Goal: Use online tool/utility: Utilize a website feature to perform a specific function

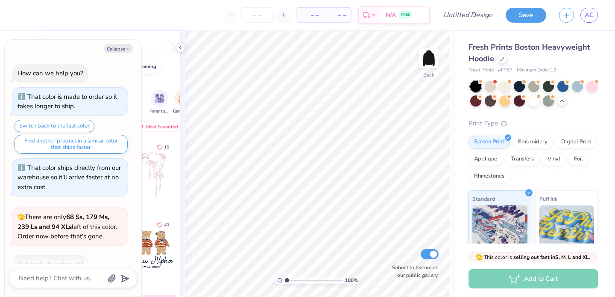
scroll to position [617, 0]
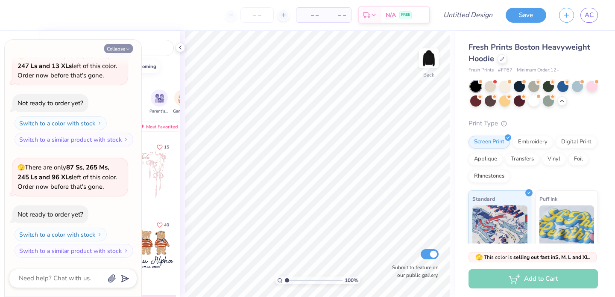
click at [124, 50] on button "Collapse" at bounding box center [118, 48] width 29 height 9
type textarea "x"
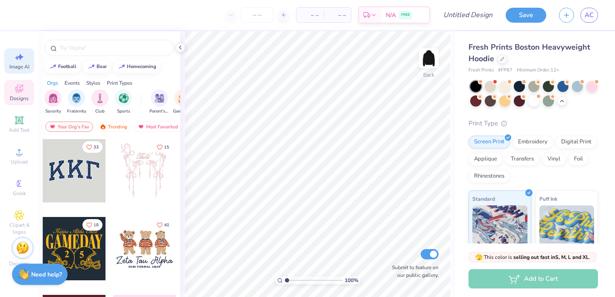
click at [9, 62] on div "Image AI" at bounding box center [19, 60] width 30 height 25
select select "4"
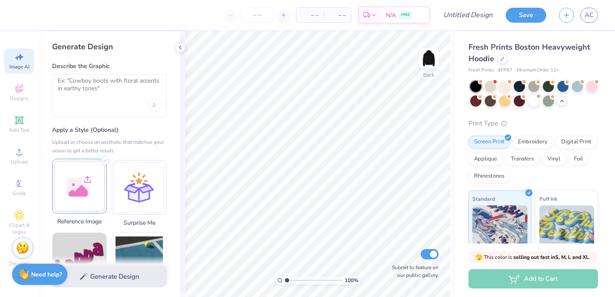
click at [79, 187] on div at bounding box center [79, 186] width 55 height 55
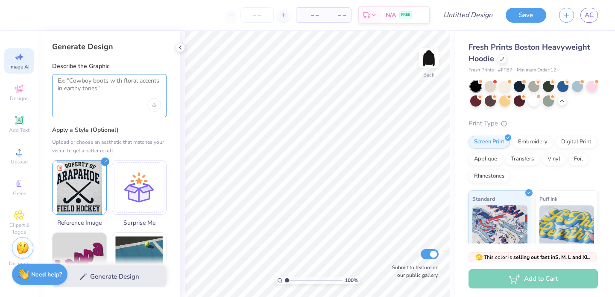
click at [103, 93] on textarea at bounding box center [109, 87] width 103 height 21
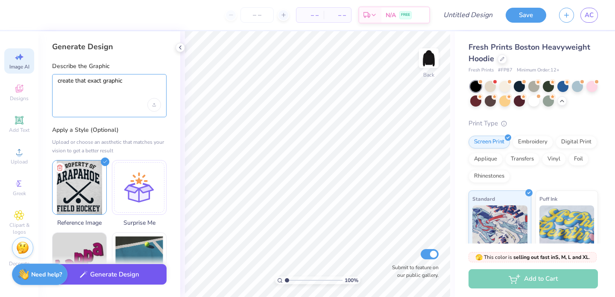
type textarea "create that exact graphic"
click at [118, 273] on button "Generate Design" at bounding box center [109, 274] width 115 height 21
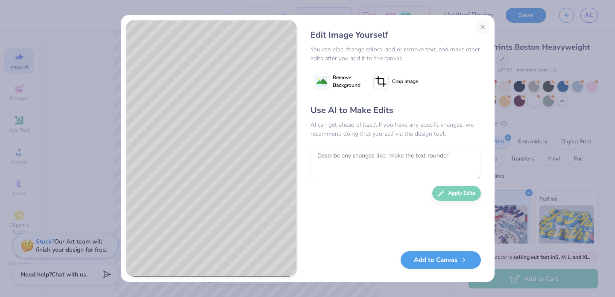
click at [336, 158] on textarea at bounding box center [396, 162] width 171 height 33
type textarea "make it all white and say varsity field hockey"
click at [459, 197] on button "Apply Edits" at bounding box center [456, 190] width 49 height 15
click at [338, 157] on textarea at bounding box center [396, 162] width 171 height 33
type textarea "have it say "Property of Arapahoe Varsity Field Hockey" like the one before"
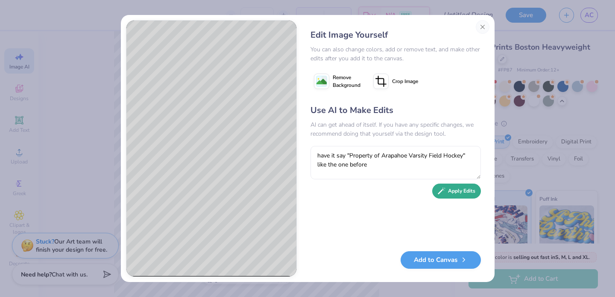
click at [459, 193] on button "Apply Edits" at bounding box center [456, 190] width 49 height 15
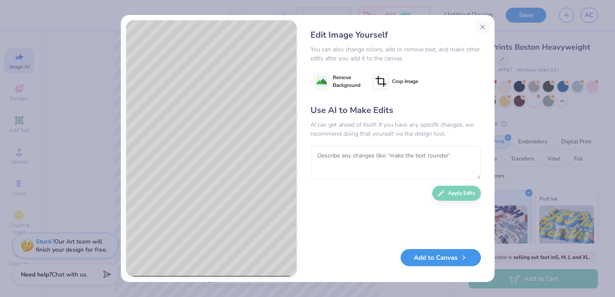
click at [442, 257] on button "Add to Canvas" at bounding box center [441, 258] width 80 height 18
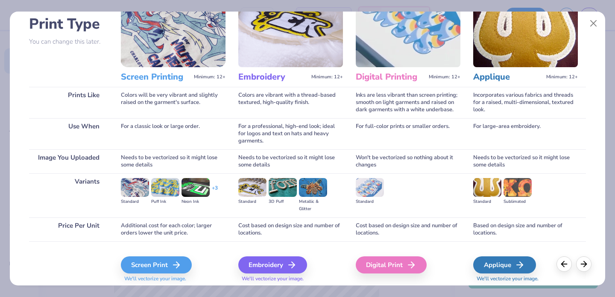
scroll to position [87, 0]
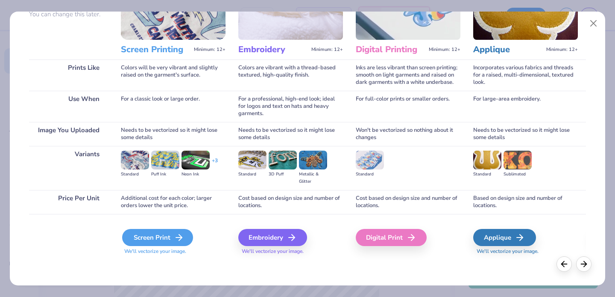
click at [171, 234] on div "Screen Print" at bounding box center [157, 237] width 71 height 17
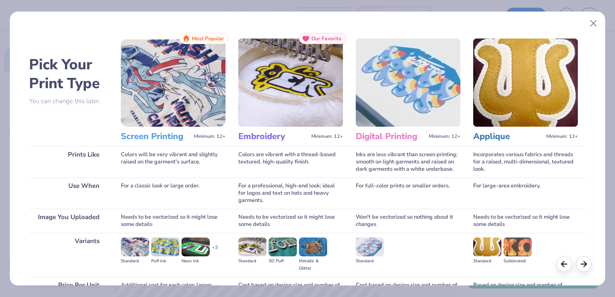
scroll to position [87, 0]
